Goal: Transaction & Acquisition: Purchase product/service

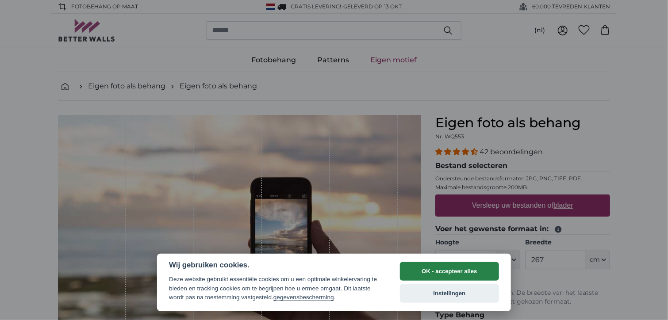
click at [459, 268] on button "OK - accepteer alles" at bounding box center [449, 271] width 99 height 19
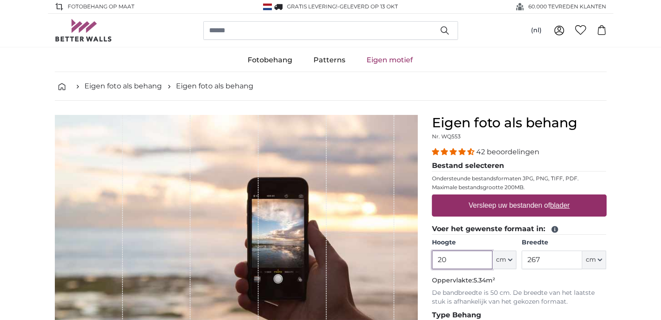
type input "2"
type input "130"
drag, startPoint x: 552, startPoint y: 256, endPoint x: 514, endPoint y: 260, distance: 38.2
click at [514, 260] on div "Hoogte 130 ft cm Centimeter (cm) Inches (inch) Feet (ft. in.) Breedte 267 ft cm…" at bounding box center [519, 253] width 175 height 31
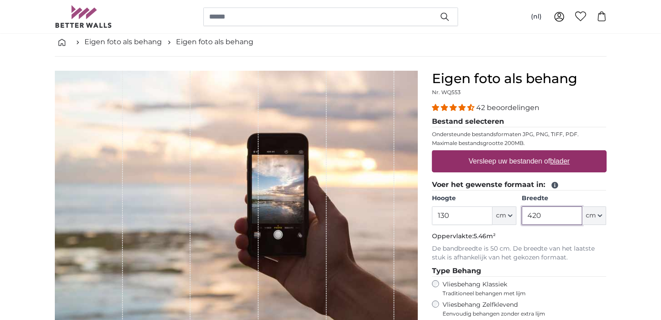
type input "420"
click at [536, 161] on label "Versleep uw bestanden of blader" at bounding box center [519, 162] width 108 height 18
click at [536, 153] on input "Versleep uw bestanden of blader" at bounding box center [519, 151] width 175 height 3
type input "**********"
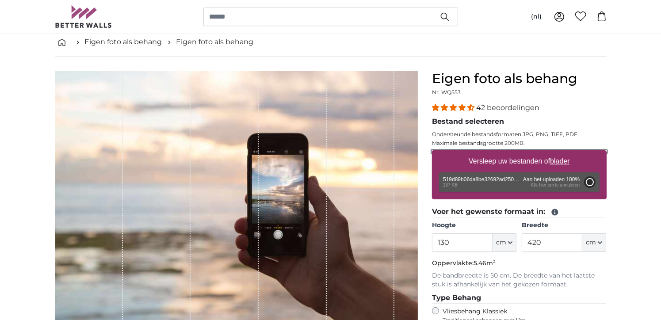
type input "42"
type input "84"
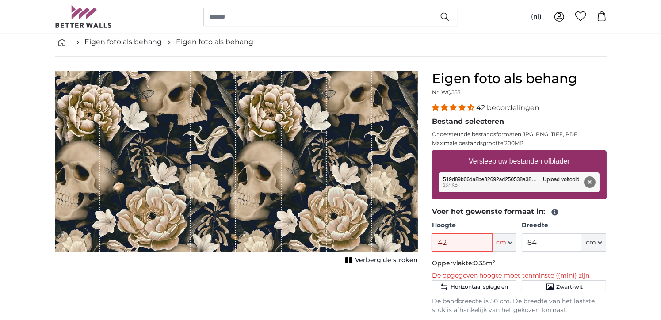
click at [455, 239] on input "42" at bounding box center [462, 242] width 61 height 19
type input "4"
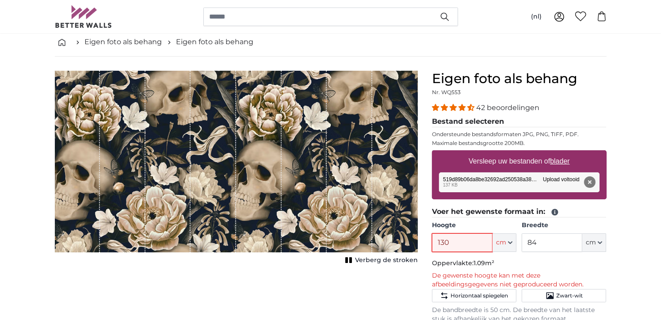
click at [440, 239] on input "130" at bounding box center [462, 242] width 61 height 19
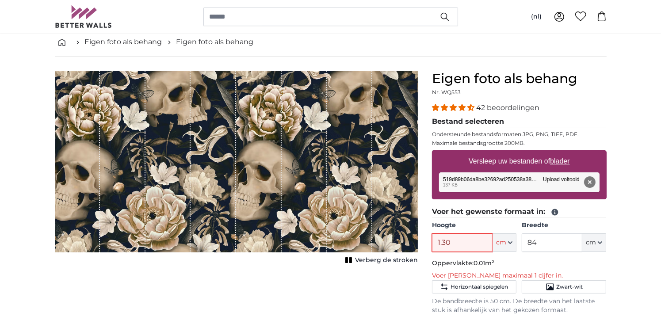
type input "1.30"
click at [545, 239] on input "84" at bounding box center [552, 242] width 61 height 19
type input "8"
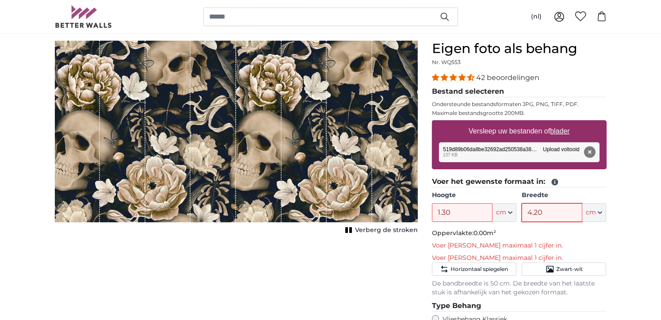
scroll to position [88, 0]
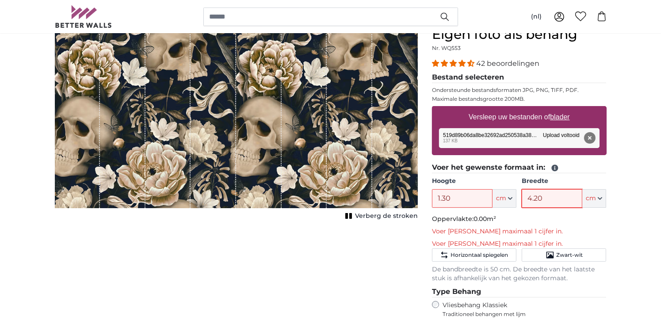
type input "4.20"
click at [442, 196] on input "1.30" at bounding box center [462, 198] width 61 height 19
drag, startPoint x: 453, startPoint y: 192, endPoint x: 448, endPoint y: 195, distance: 5.7
click at [452, 192] on input "1.30" at bounding box center [462, 198] width 61 height 19
type input "1.35"
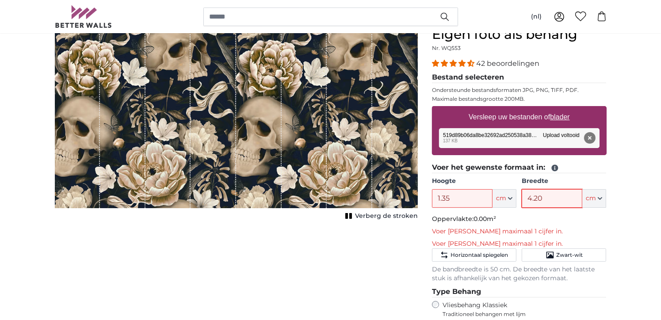
click at [545, 198] on input "4.20" at bounding box center [552, 198] width 61 height 19
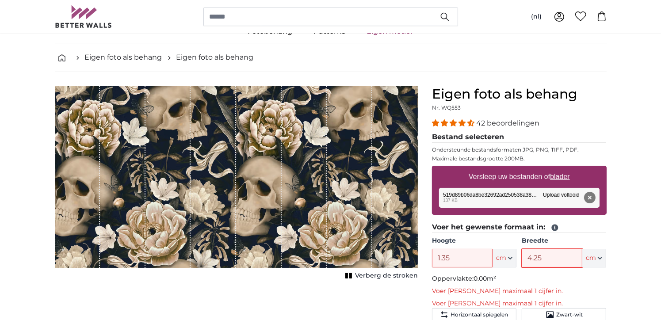
scroll to position [44, 0]
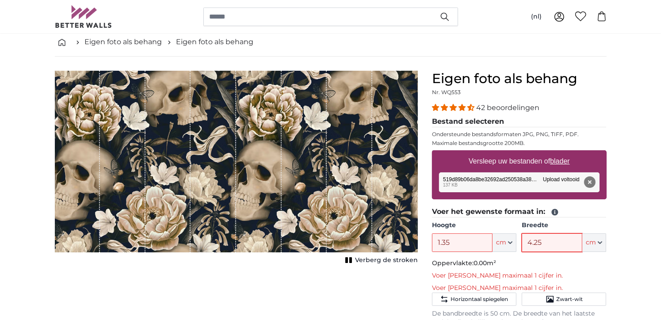
type input "4.25"
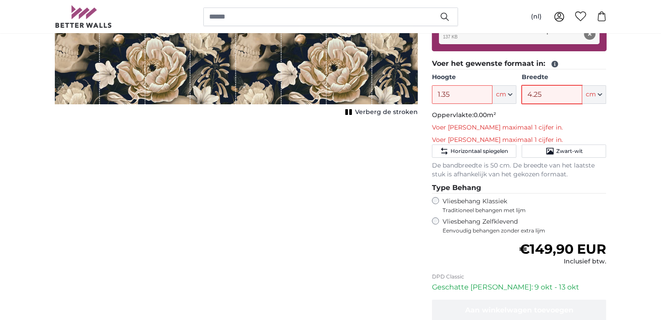
scroll to position [177, 0]
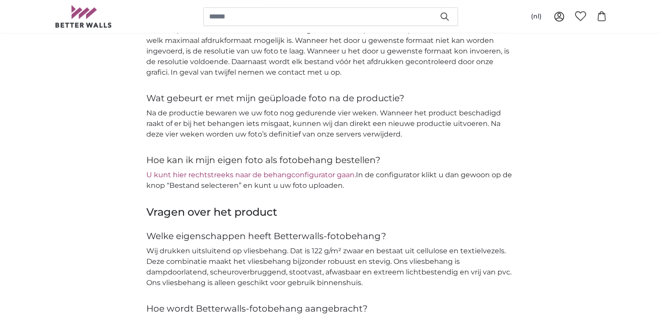
scroll to position [1106, 0]
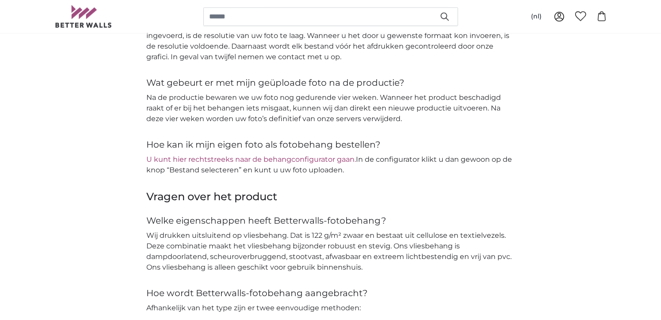
click at [214, 158] on link "U kunt hier rechtstreeks naar de behangconfigurator gaan." at bounding box center [252, 159] width 210 height 8
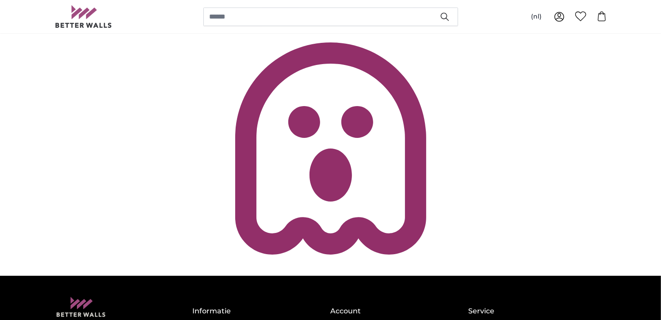
scroll to position [44, 0]
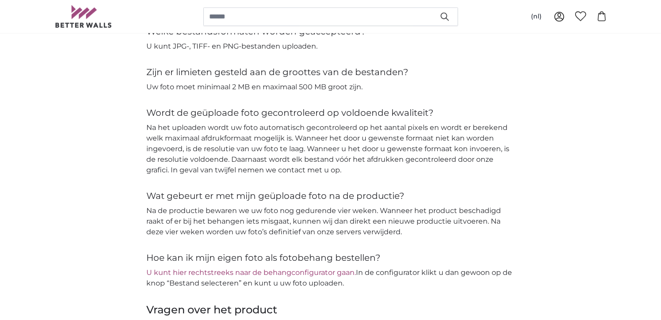
scroll to position [855, 0]
